Goal: Check status

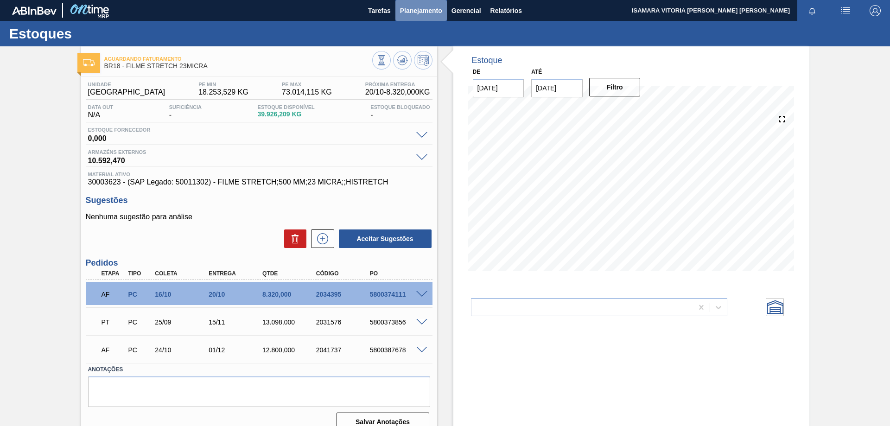
click at [430, 13] on span "Planejamento" at bounding box center [421, 10] width 42 height 11
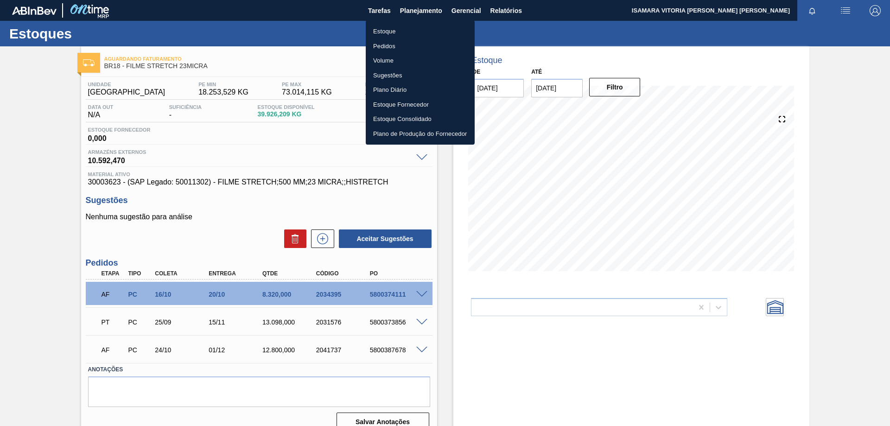
click at [384, 49] on li "Pedidos" at bounding box center [420, 46] width 109 height 15
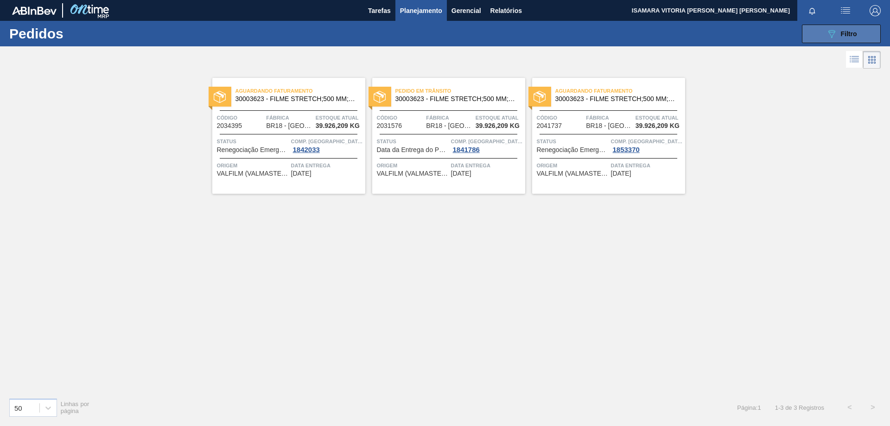
click at [836, 28] on icon "089F7B8B-B2A5-4AFE-B5C0-19BA573D28AC" at bounding box center [831, 33] width 11 height 11
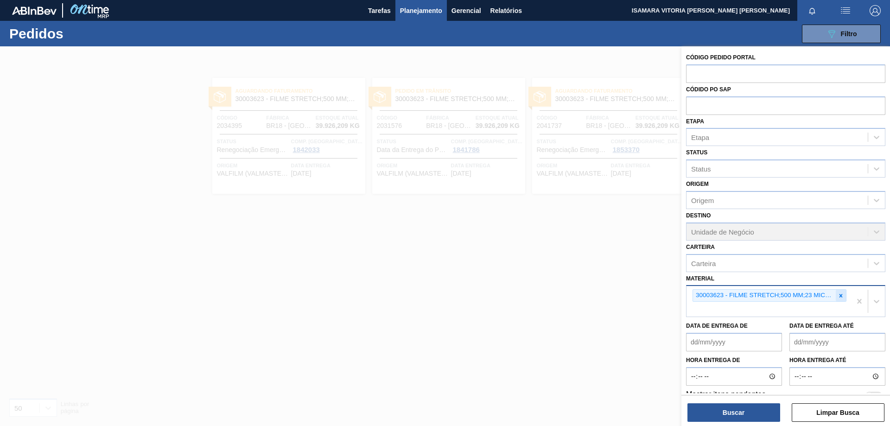
click at [838, 296] on icon at bounding box center [840, 295] width 6 height 6
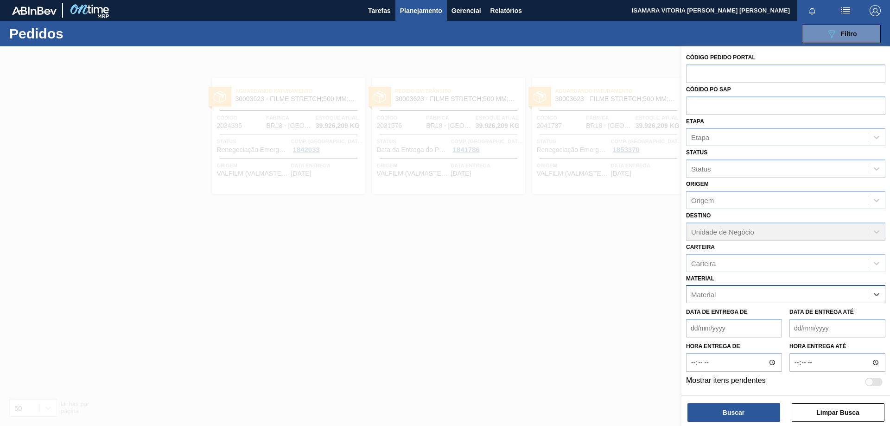
paste input "30003806"
type input "30003806"
click at [795, 314] on div "30003806 - ROT PLAST 200ML H GCA NIV22" at bounding box center [785, 317] width 199 height 17
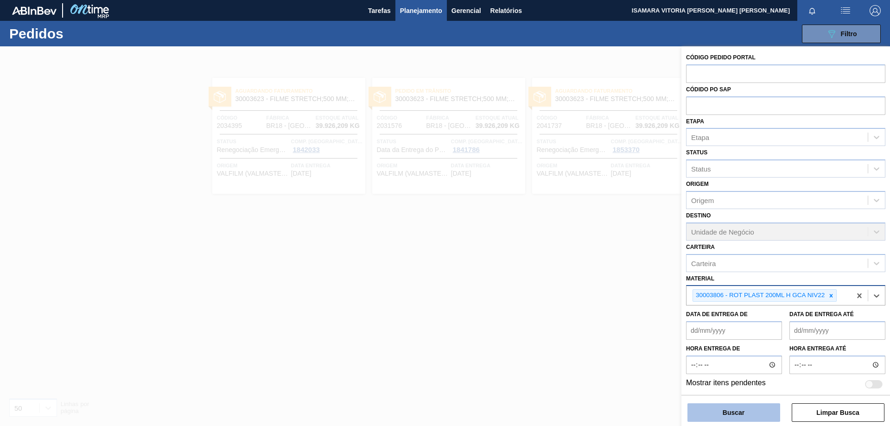
click at [738, 413] on button "Buscar" at bounding box center [733, 412] width 93 height 19
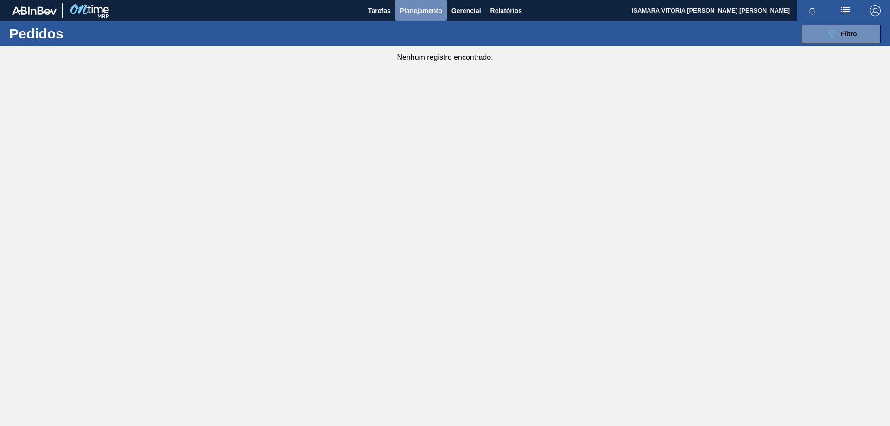
click at [402, 9] on span "Planejamento" at bounding box center [421, 10] width 42 height 11
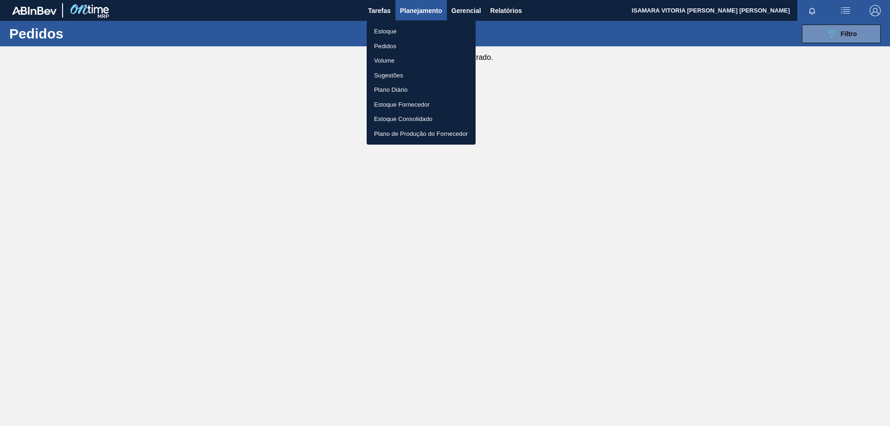
click at [889, 47] on div at bounding box center [445, 213] width 890 height 426
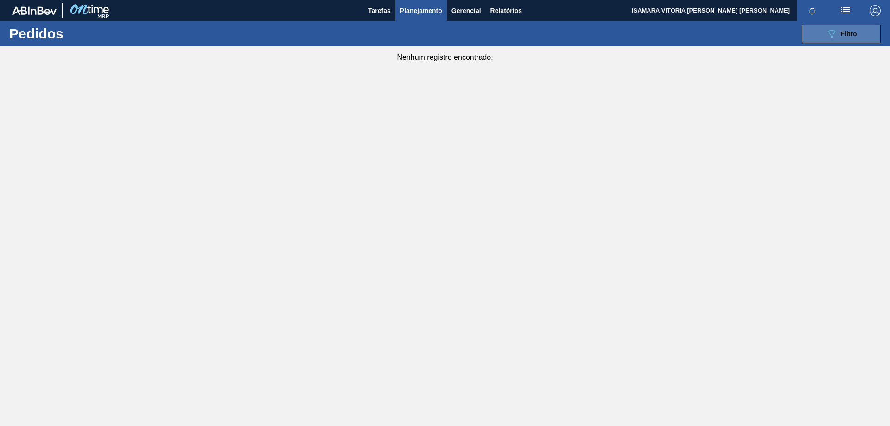
click at [855, 35] on span "Filtro" at bounding box center [848, 33] width 16 height 7
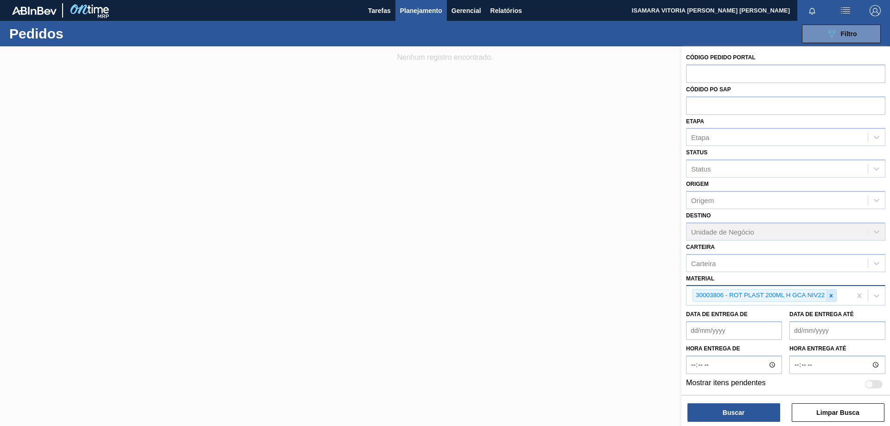
click at [833, 297] on icon at bounding box center [830, 295] width 6 height 6
paste input "20005447"
type input "20005447"
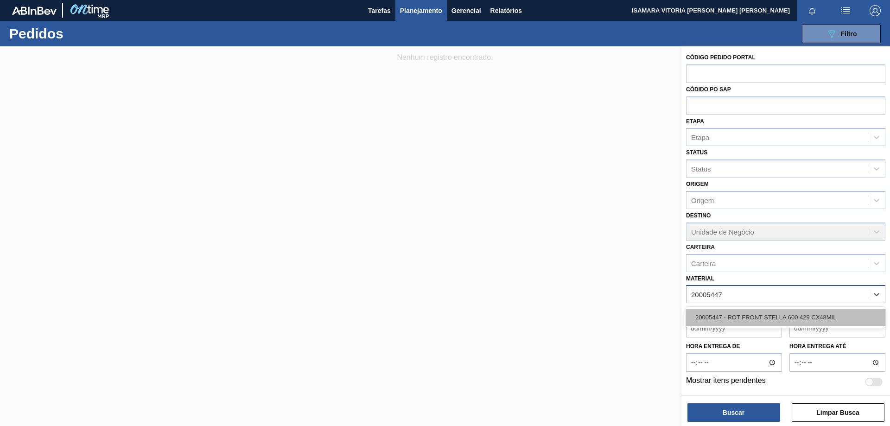
click at [768, 318] on div "20005447 - ROT FRONT STELLA 600 429 CX48MIL" at bounding box center [785, 317] width 199 height 17
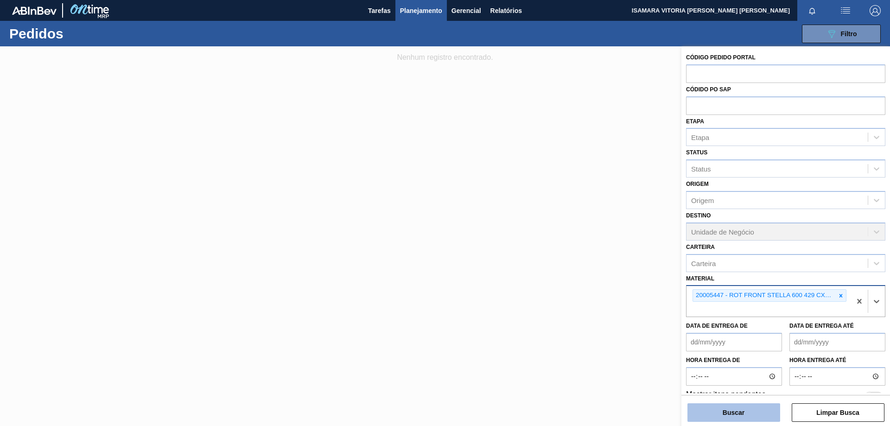
click at [739, 411] on button "Buscar" at bounding box center [733, 412] width 93 height 19
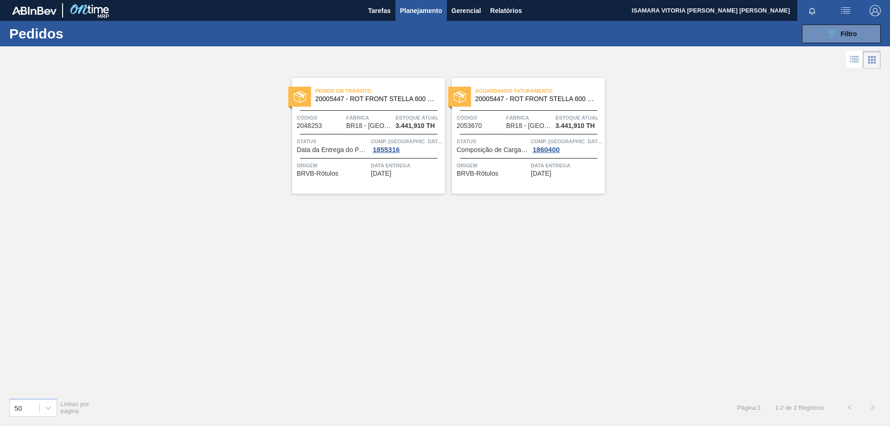
click at [424, 164] on span "Data Entrega" at bounding box center [407, 165] width 72 height 9
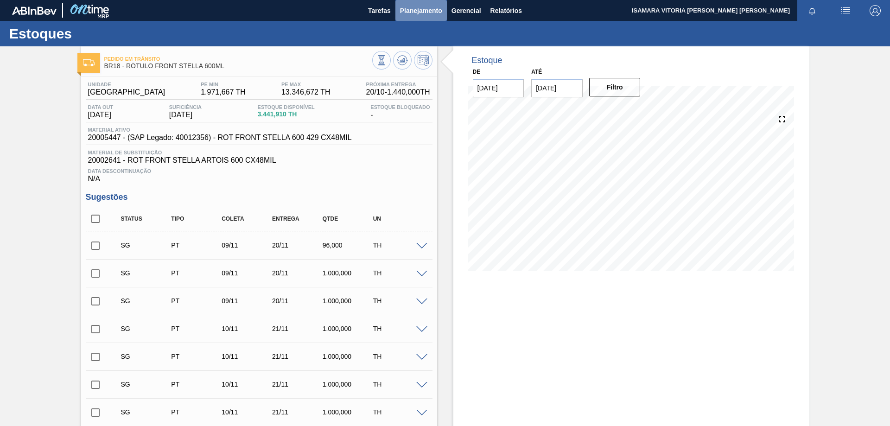
click at [437, 4] on button "Planejamento" at bounding box center [420, 10] width 51 height 21
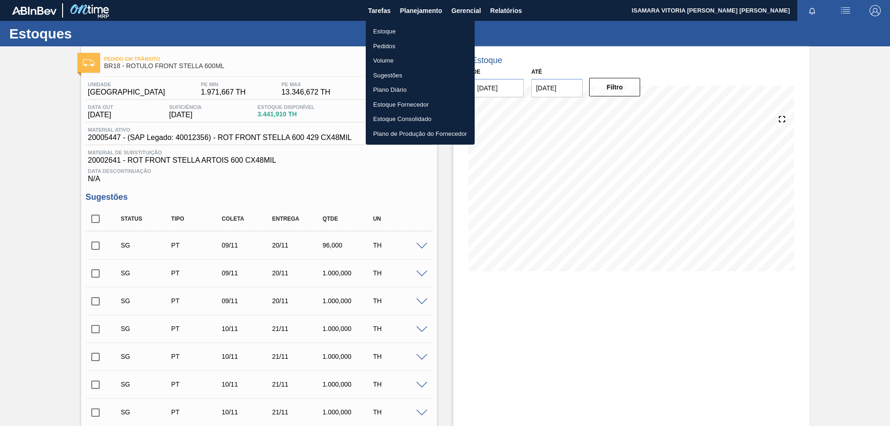
click at [374, 49] on li "Pedidos" at bounding box center [420, 46] width 109 height 15
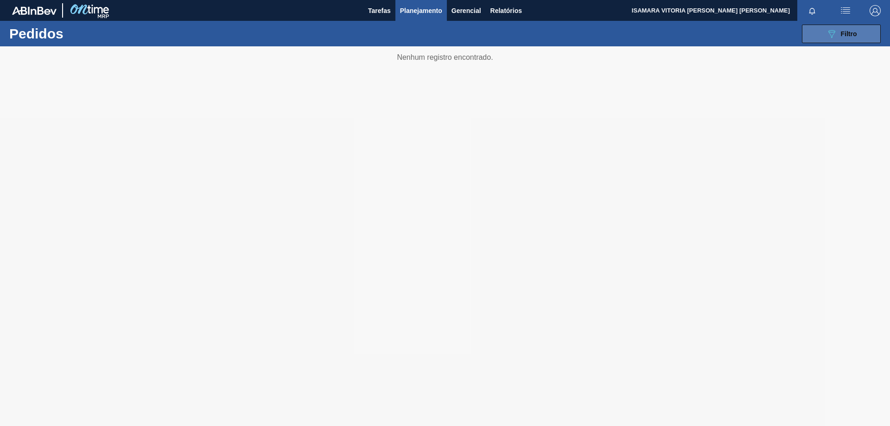
click at [852, 33] on span "Filtro" at bounding box center [848, 33] width 16 height 7
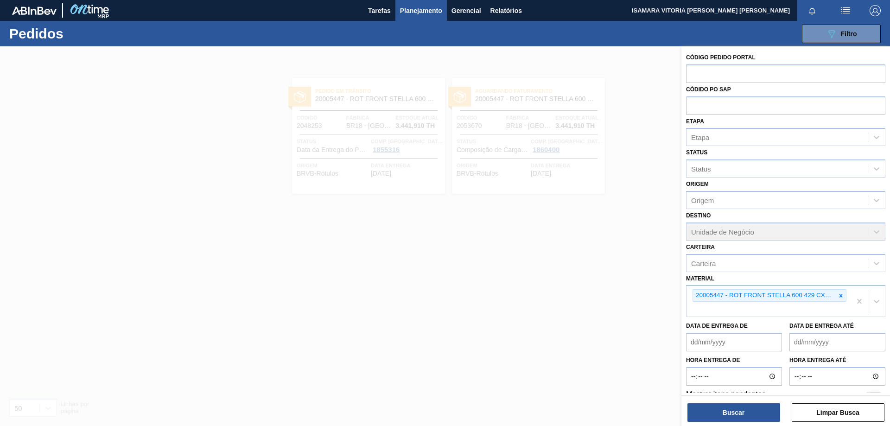
click at [839, 297] on icon at bounding box center [840, 295] width 6 height 6
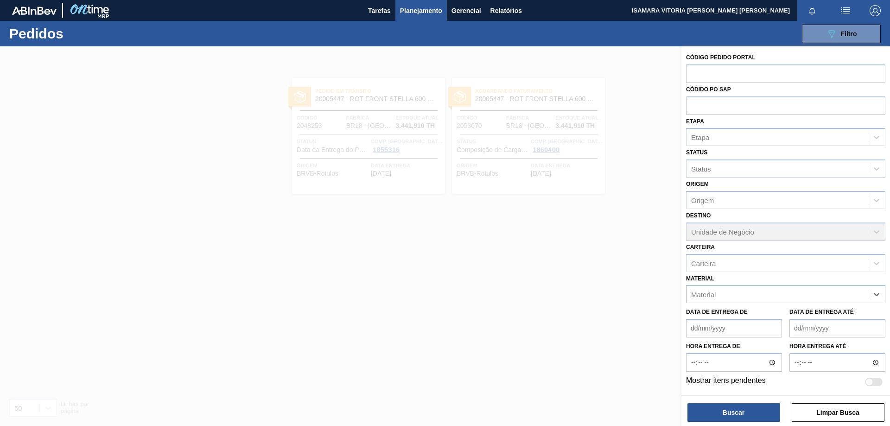
paste input "30018252"
type input "30018252"
click at [776, 315] on div "30018252 - CX CART STELLA 330ML C6 429 298G" at bounding box center [785, 317] width 199 height 17
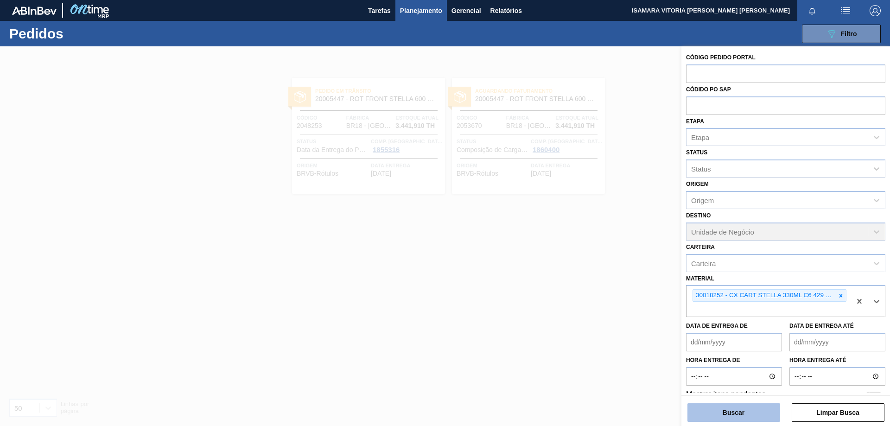
click at [740, 406] on button "Buscar" at bounding box center [733, 412] width 93 height 19
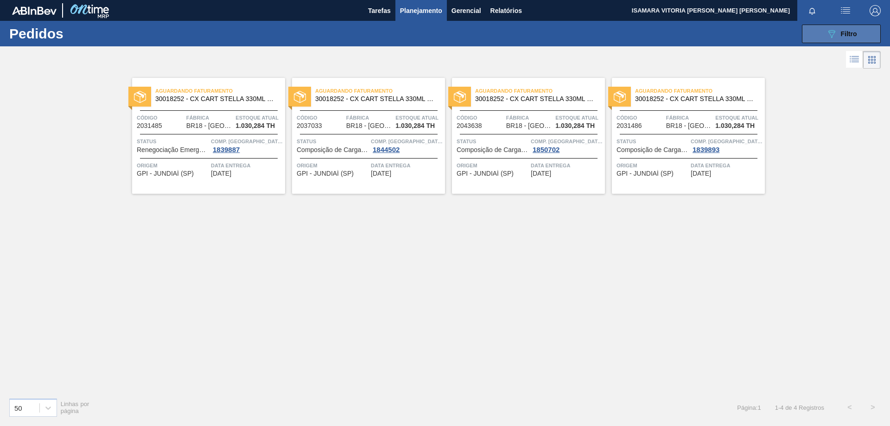
click at [832, 36] on icon "089F7B8B-B2A5-4AFE-B5C0-19BA573D28AC" at bounding box center [831, 33] width 11 height 11
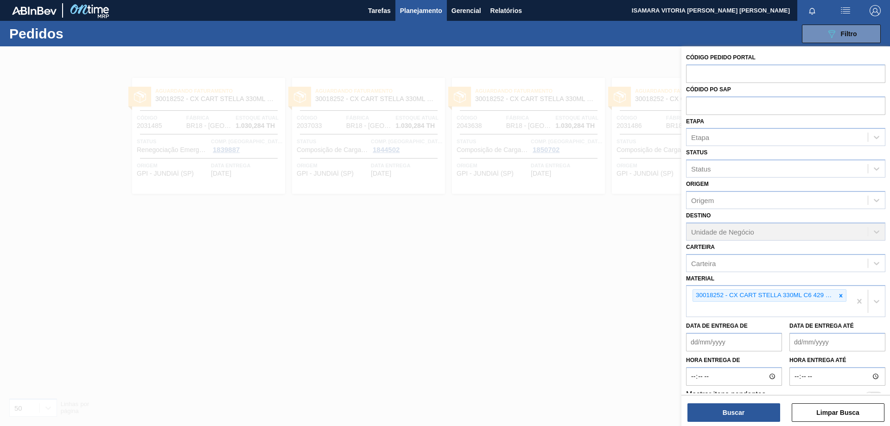
click at [562, 287] on div at bounding box center [445, 259] width 890 height 426
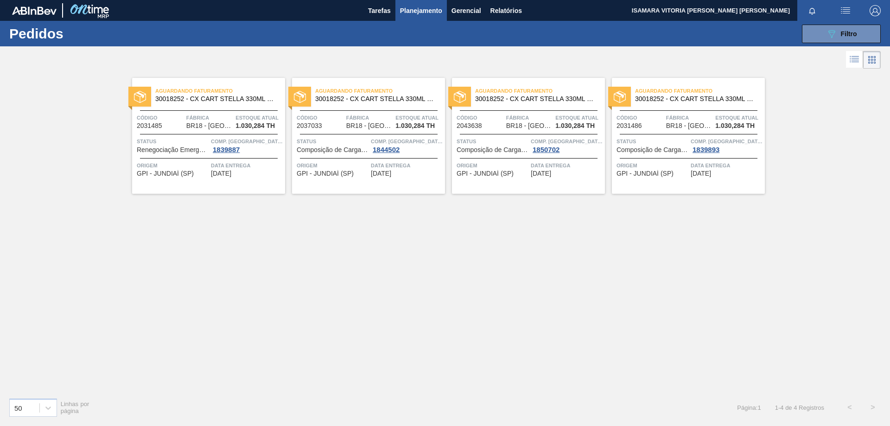
click at [257, 181] on div "Aguardando Faturamento 30018252 - CX CART STELLA 330ML C6 429 298G Código 20314…" at bounding box center [208, 136] width 153 height 116
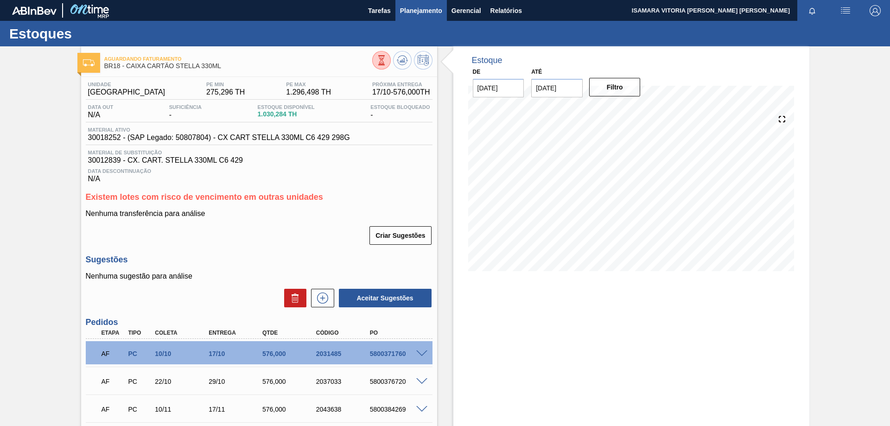
click at [419, 12] on span "Planejamento" at bounding box center [421, 10] width 42 height 11
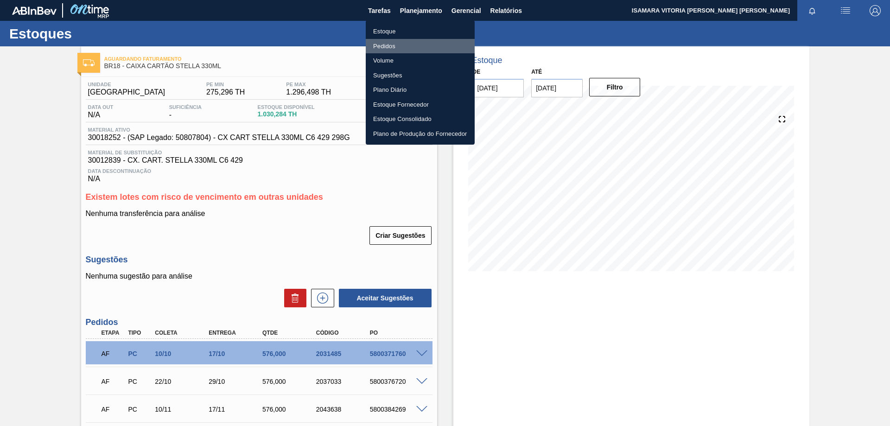
click at [392, 44] on li "Pedidos" at bounding box center [420, 46] width 109 height 15
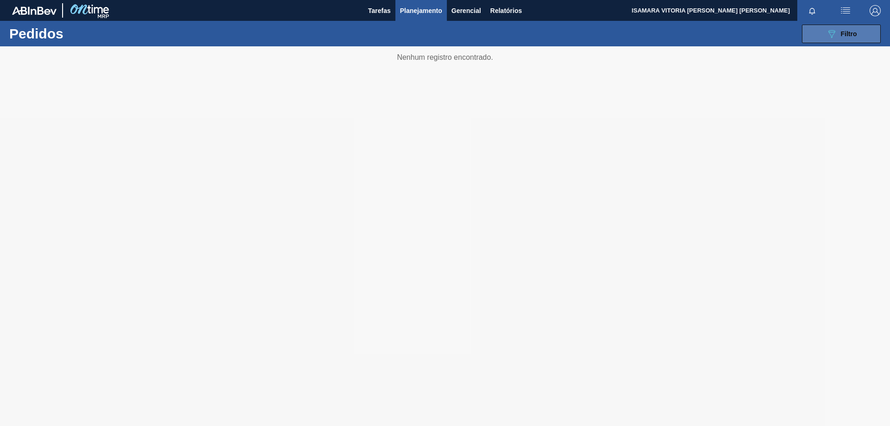
click at [839, 38] on div "089F7B8B-B2A5-4AFE-B5C0-19BA573D28AC Filtro" at bounding box center [841, 33] width 31 height 11
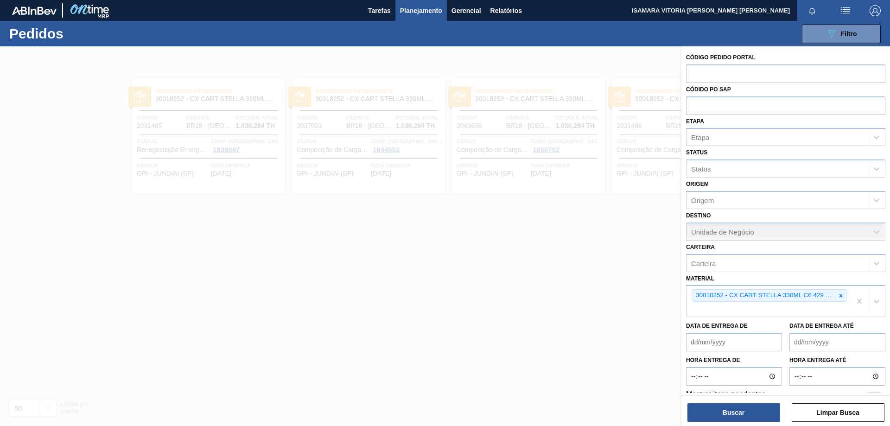
click at [839, 294] on icon at bounding box center [840, 295] width 6 height 6
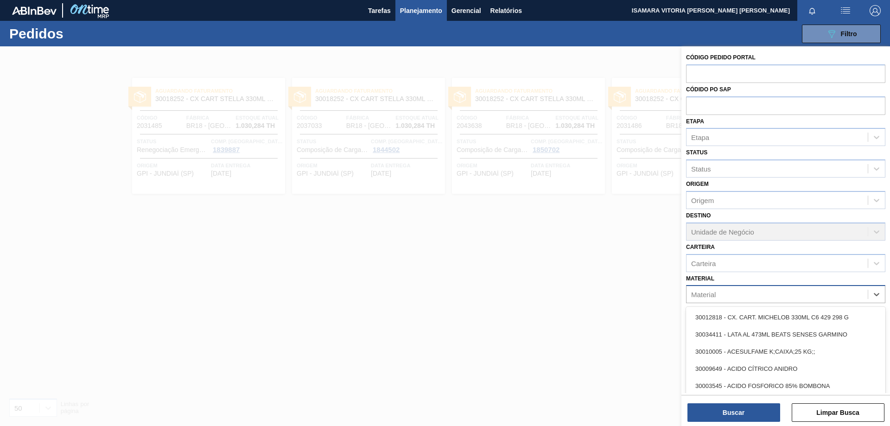
click at [729, 289] on div "Material" at bounding box center [776, 294] width 181 height 13
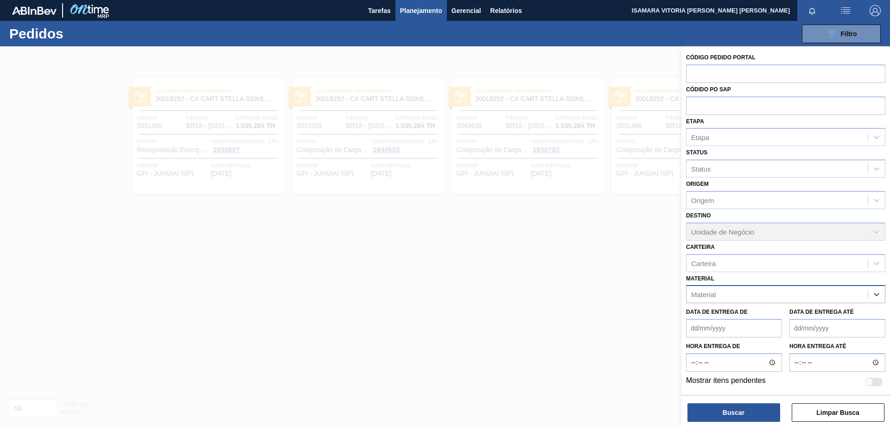
paste input "20005436"
type input "20005436"
click at [757, 312] on div "20005436 - ROT BACK STELLA 600 429 CX40MIL" at bounding box center [785, 317] width 199 height 17
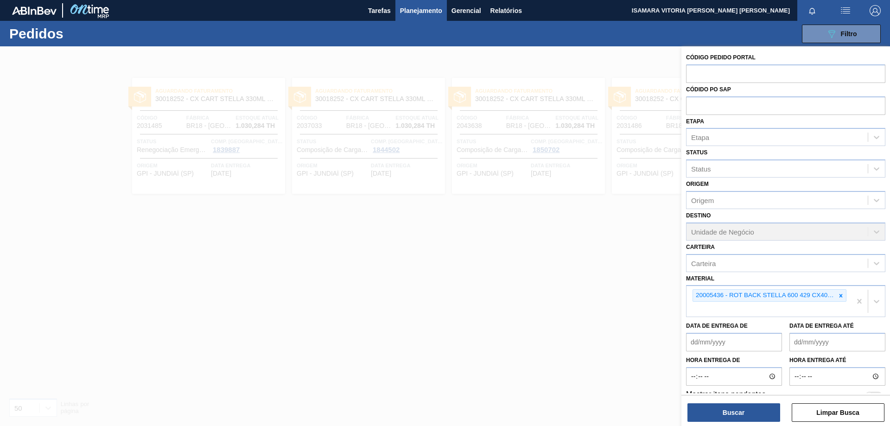
click at [740, 393] on div "Código Pedido Portal Códido PO SAP Etapa Etapa Status Status Origem Origem Dest…" at bounding box center [785, 236] width 208 height 381
click at [744, 411] on button "Buscar" at bounding box center [733, 412] width 93 height 19
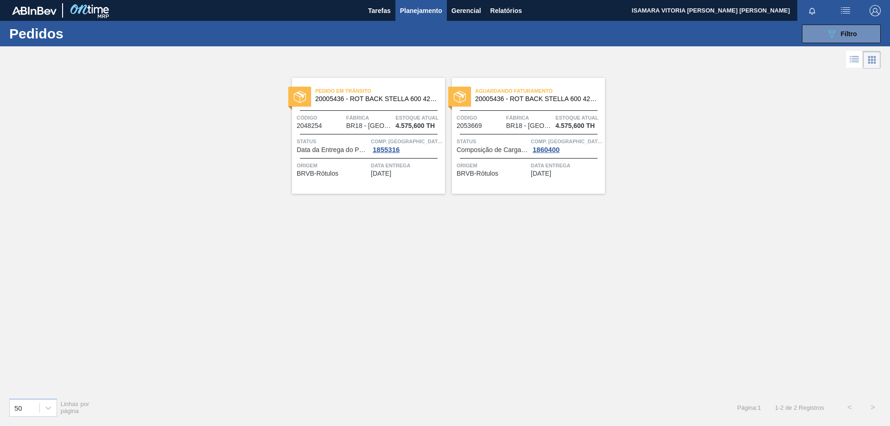
click at [416, 157] on div "Pedido [PERSON_NAME] 20005436 - ROT BACK STELLA 600 429 CX40MIL Código 2048254 …" at bounding box center [368, 136] width 153 height 116
